Goal: Task Accomplishment & Management: Manage account settings

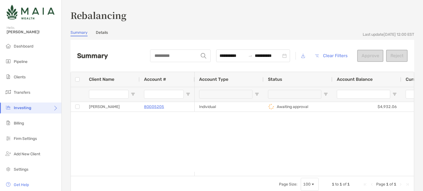
click at [100, 32] on link "Details" at bounding box center [102, 33] width 12 height 6
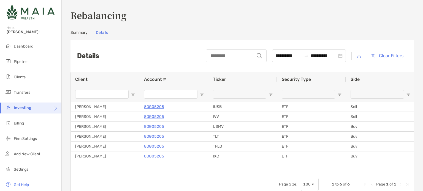
click at [78, 33] on link "Summary" at bounding box center [78, 33] width 17 height 6
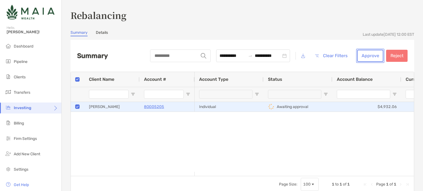
click at [366, 57] on button "Approve" at bounding box center [370, 56] width 26 height 12
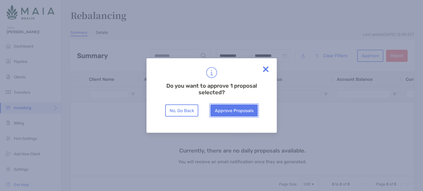
click at [235, 110] on button "Approve Proposals" at bounding box center [233, 111] width 47 height 12
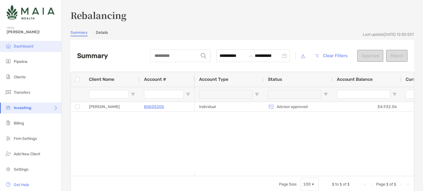
click at [23, 47] on span "Dashboard" at bounding box center [24, 46] width 20 height 5
